Goal: Task Accomplishment & Management: Use online tool/utility

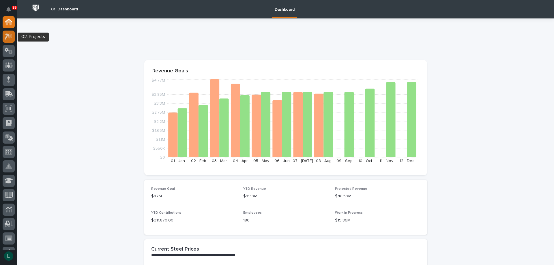
click at [10, 35] on icon at bounding box center [7, 36] width 5 height 6
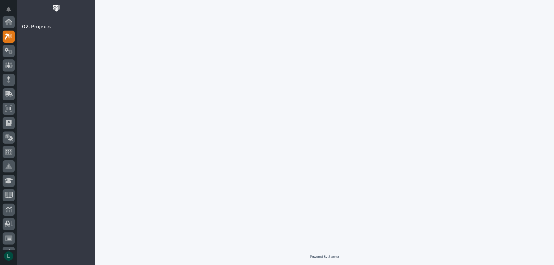
scroll to position [14, 0]
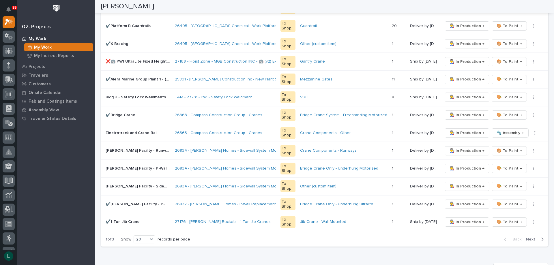
scroll to position [288, 0]
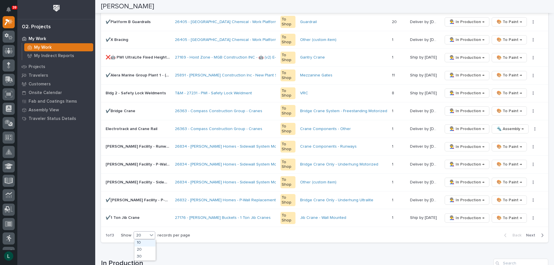
click at [147, 233] on div "20" at bounding box center [141, 236] width 14 height 6
click at [142, 254] on div "30" at bounding box center [144, 257] width 21 height 7
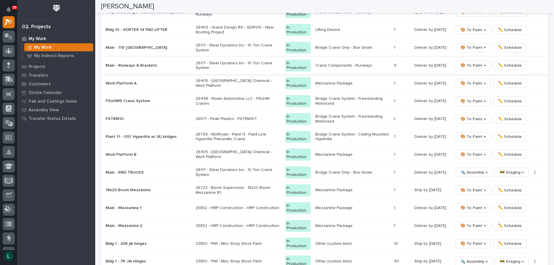
scroll to position [808, 0]
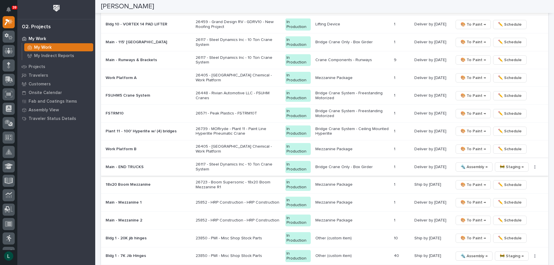
click at [466, 166] on span "🔩 Assembly →" at bounding box center [473, 167] width 27 height 7
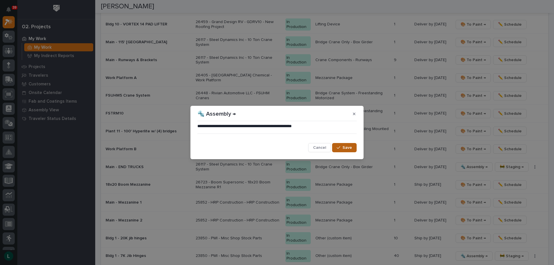
click at [347, 146] on span "Save" at bounding box center [347, 147] width 10 height 5
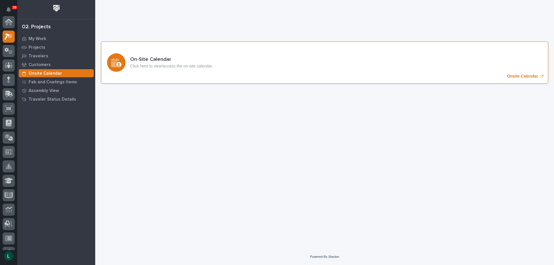
scroll to position [14, 0]
click at [119, 61] on icon "Onsite Calendar" at bounding box center [115, 62] width 8 height 9
